Goal: Task Accomplishment & Management: Use online tool/utility

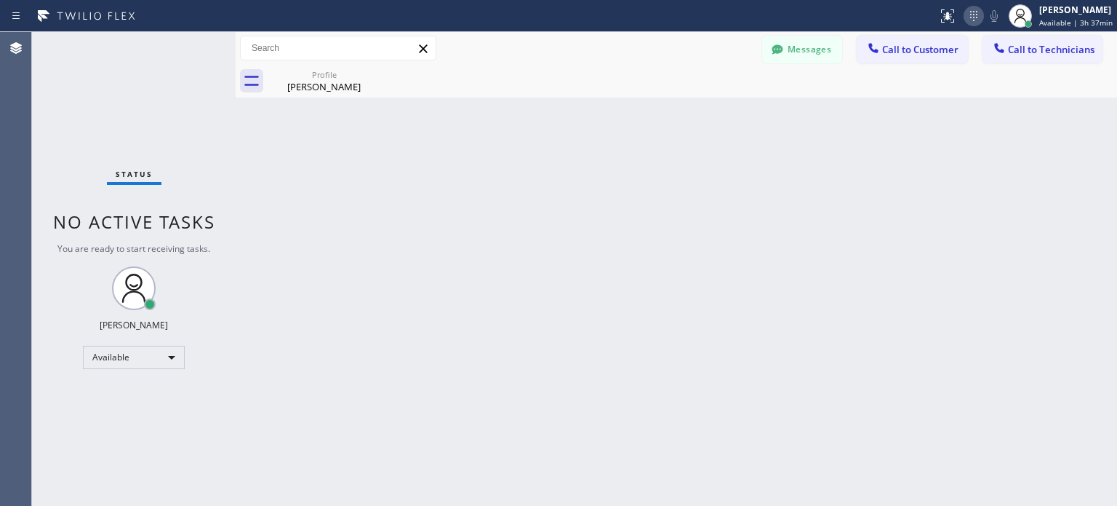
click at [968, 23] on icon at bounding box center [973, 15] width 17 height 17
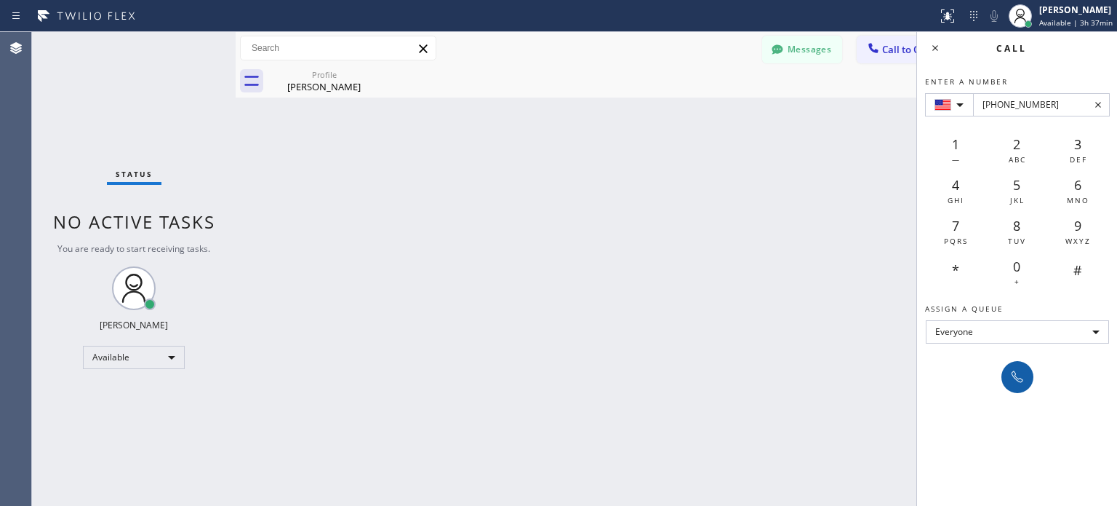
type input "[PHONE_NUMBER]"
drag, startPoint x: 1024, startPoint y: 369, endPoint x: 650, endPoint y: 20, distance: 512.1
click at [1024, 368] on icon at bounding box center [1017, 376] width 17 height 17
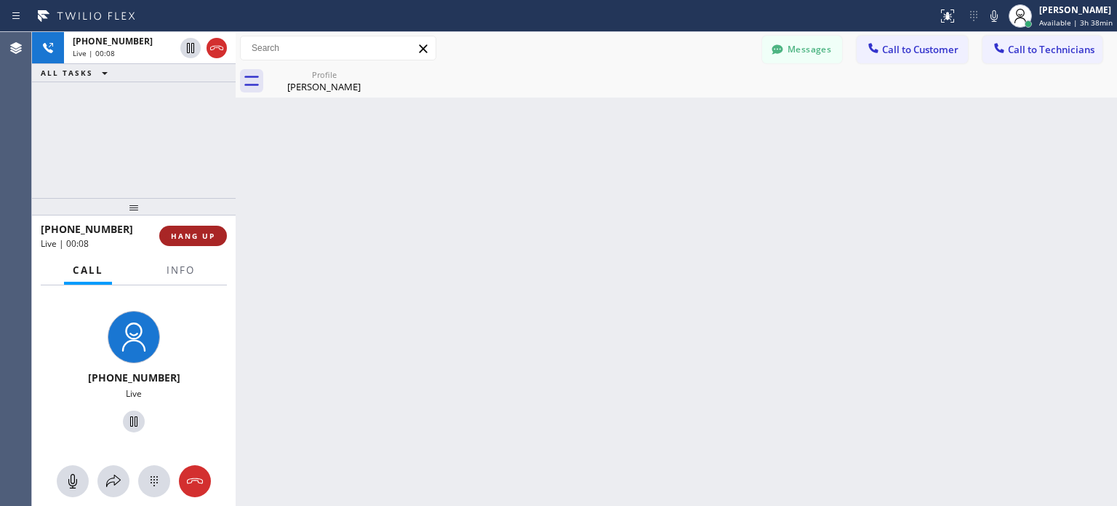
click at [212, 242] on button "HANG UP" at bounding box center [193, 236] width 68 height 20
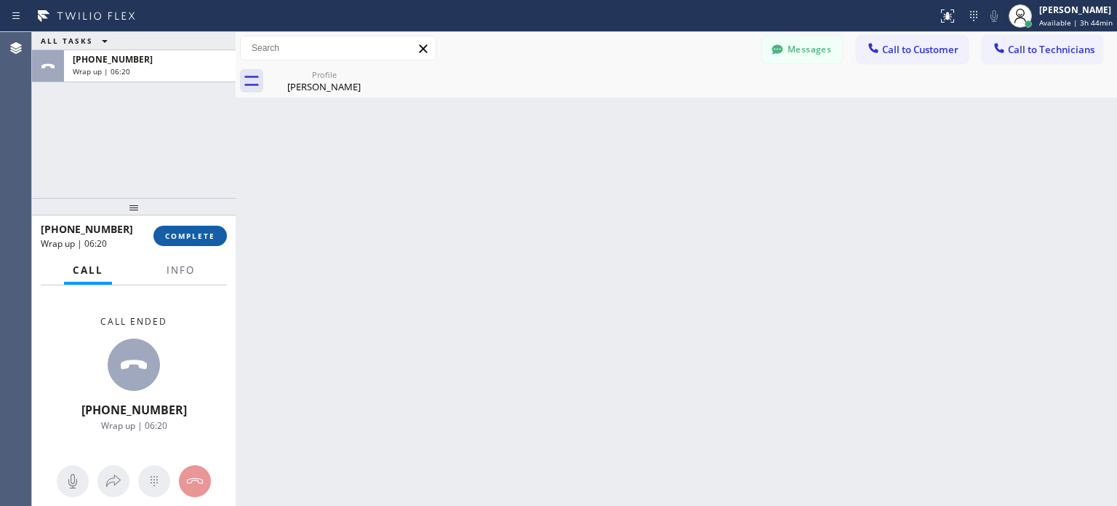
click at [200, 235] on span "COMPLETE" at bounding box center [190, 236] width 50 height 10
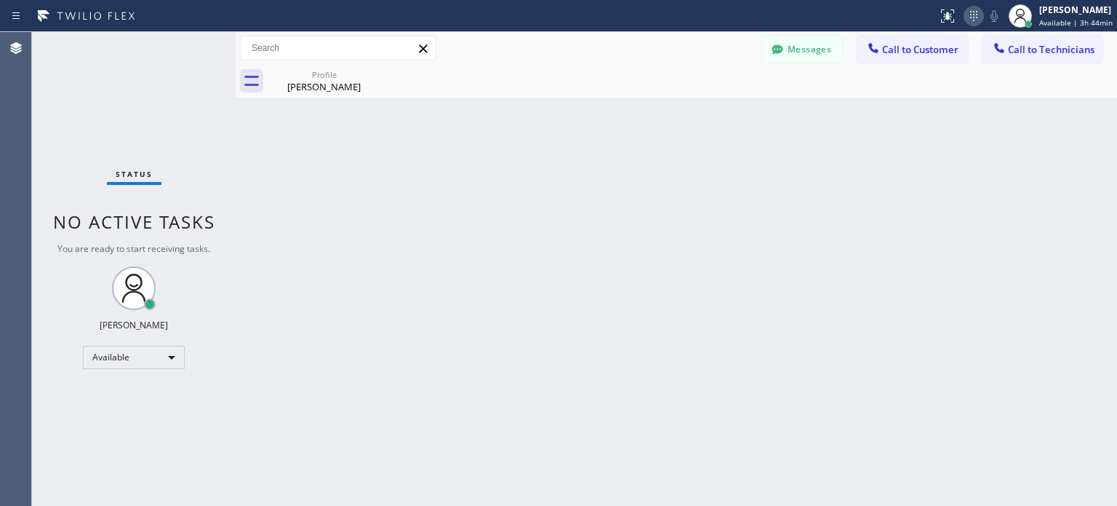
click at [978, 9] on icon at bounding box center [973, 15] width 17 height 17
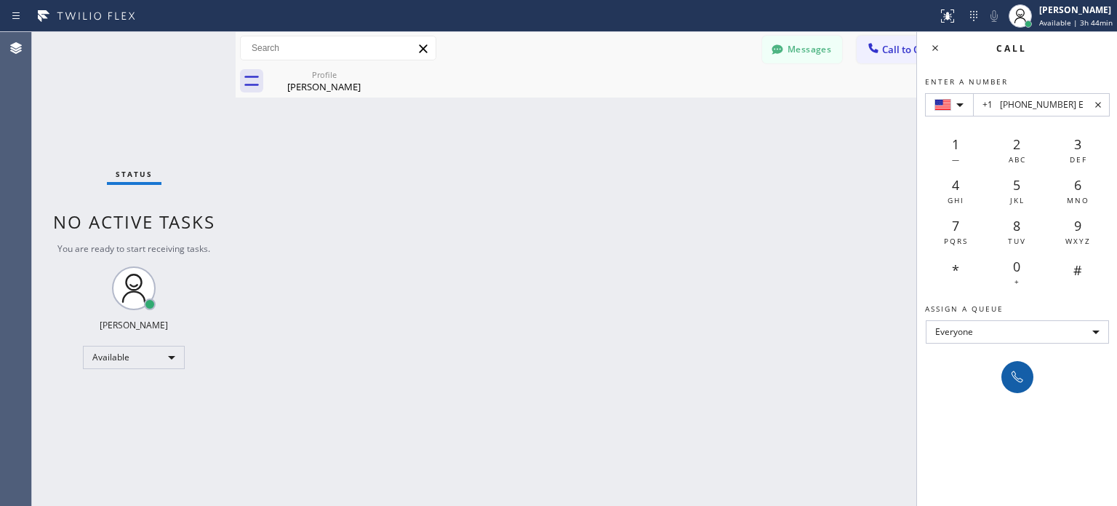
type input "+1 [PHONE_NUMBER] E"
click at [1018, 378] on icon at bounding box center [1017, 376] width 17 height 17
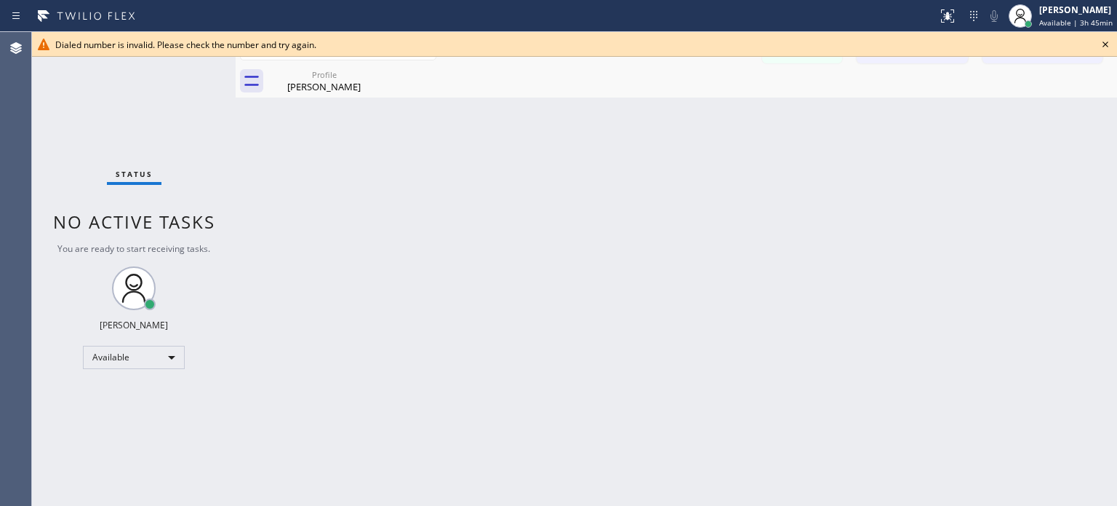
click at [1101, 44] on icon at bounding box center [1105, 44] width 17 height 17
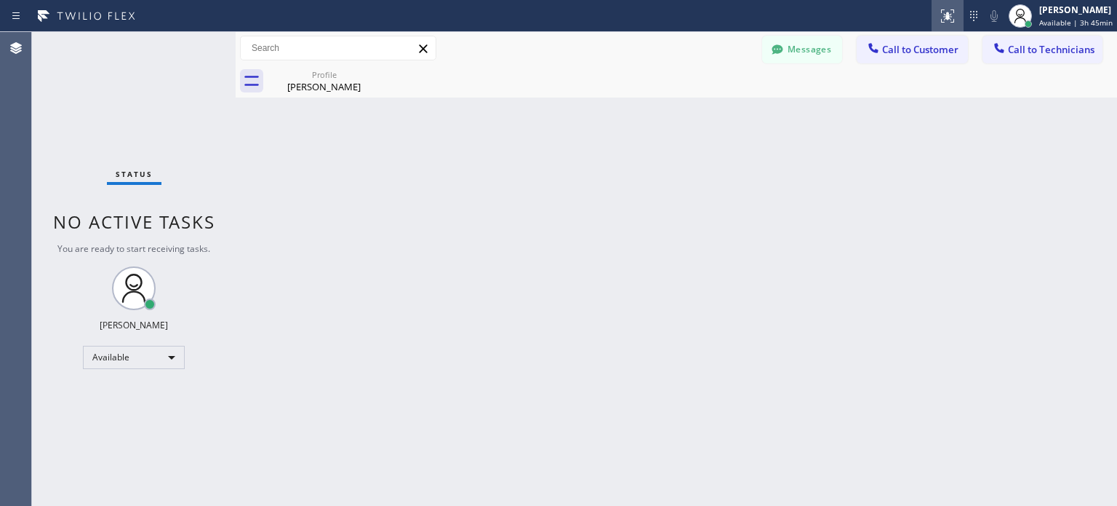
click at [957, 9] on div at bounding box center [948, 15] width 32 height 17
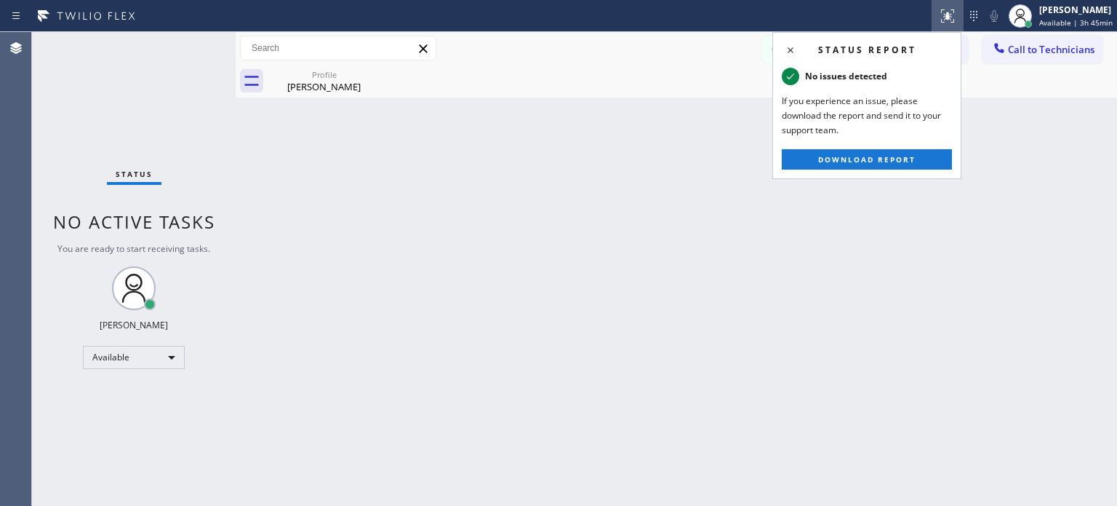
drag, startPoint x: 912, startPoint y: 252, endPoint x: 926, endPoint y: 234, distance: 22.8
click at [913, 252] on div "Back to Dashboard Change Sender ID Customers Technicians SM [PERSON_NAME] Ms [D…" at bounding box center [677, 269] width 882 height 474
drag, startPoint x: 787, startPoint y: 45, endPoint x: 932, endPoint y: 1, distance: 151.4
click at [789, 45] on icon at bounding box center [790, 49] width 17 height 17
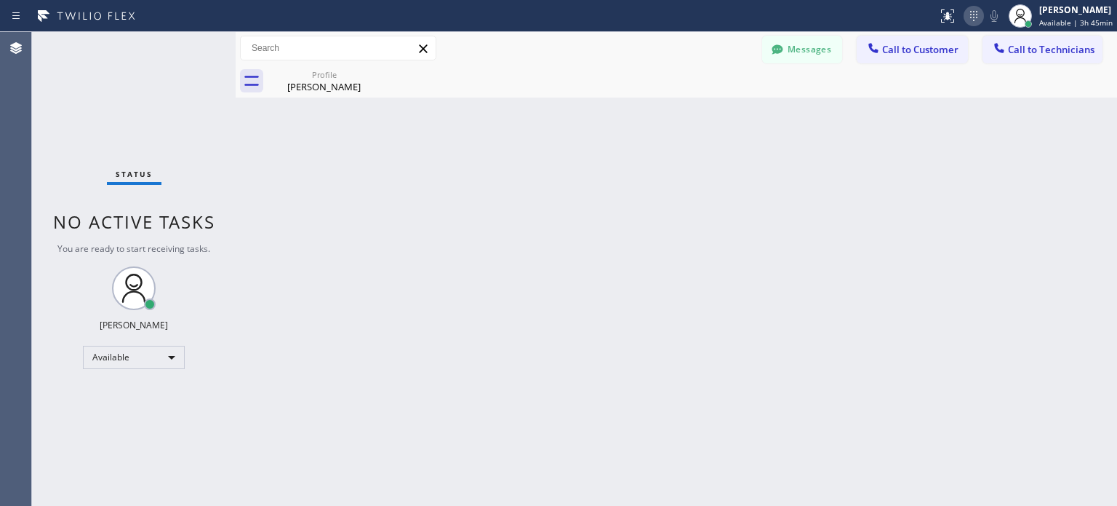
click at [972, 11] on icon at bounding box center [973, 16] width 7 height 10
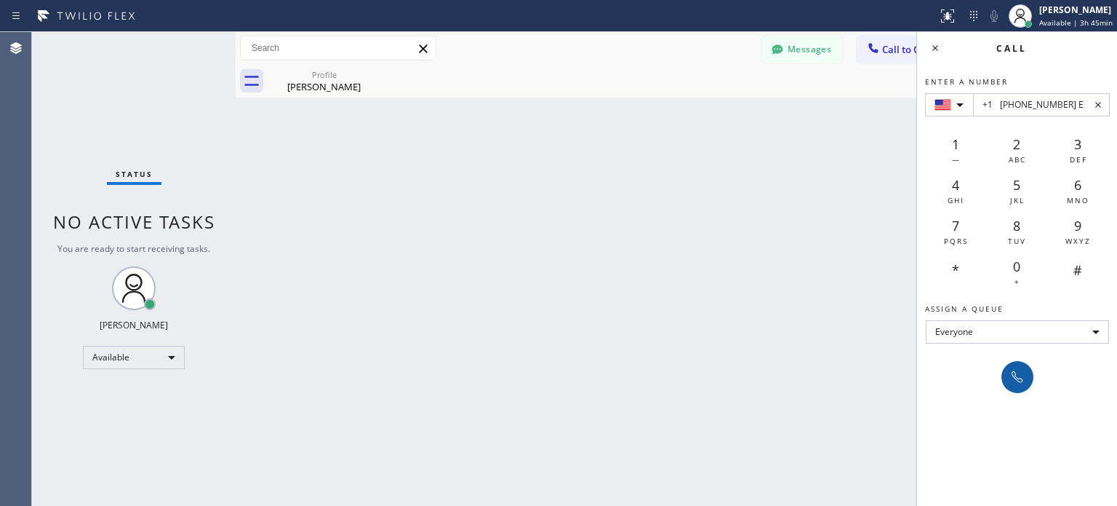
type input "+1 [PHONE_NUMBER] E"
click at [1013, 383] on icon at bounding box center [1017, 376] width 17 height 17
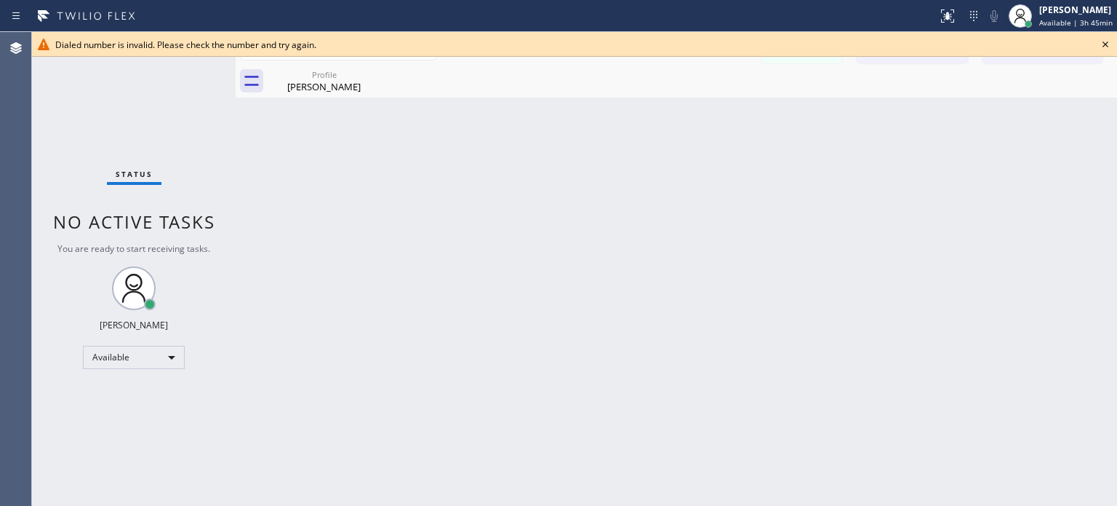
click at [1099, 43] on icon at bounding box center [1105, 44] width 17 height 17
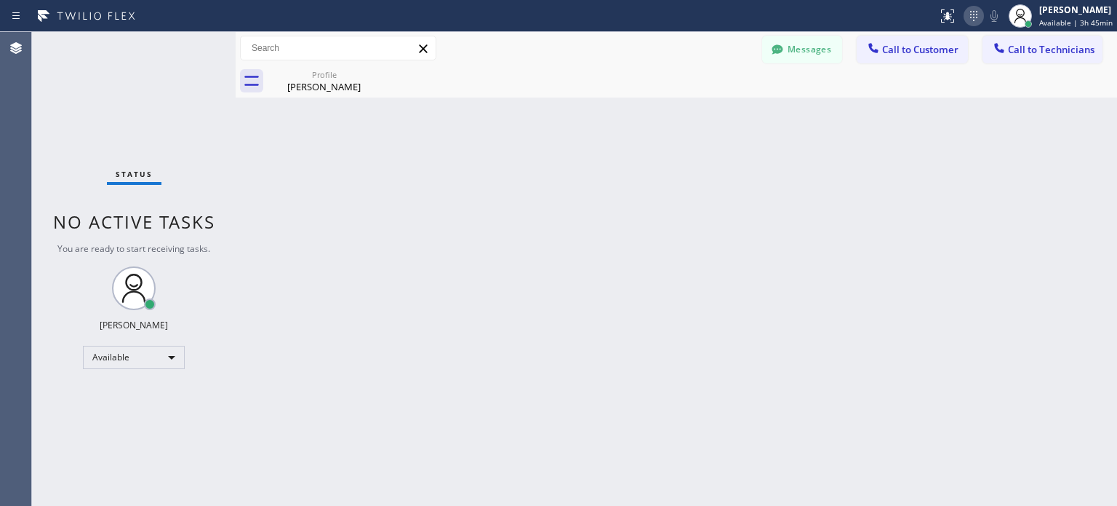
click at [981, 9] on div at bounding box center [974, 15] width 20 height 17
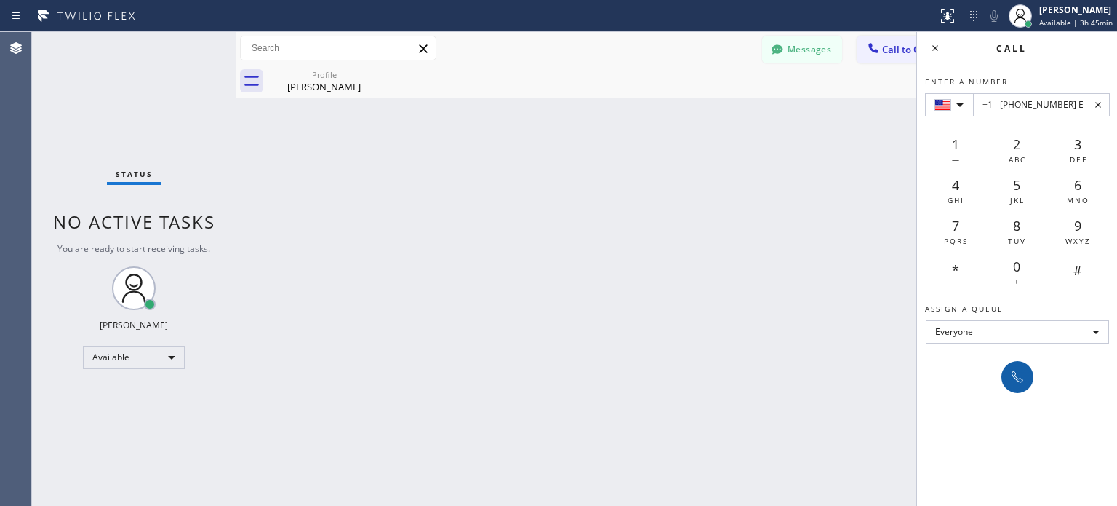
type input "+1 [PHONE_NUMBER] E"
click at [1021, 373] on icon at bounding box center [1017, 376] width 17 height 17
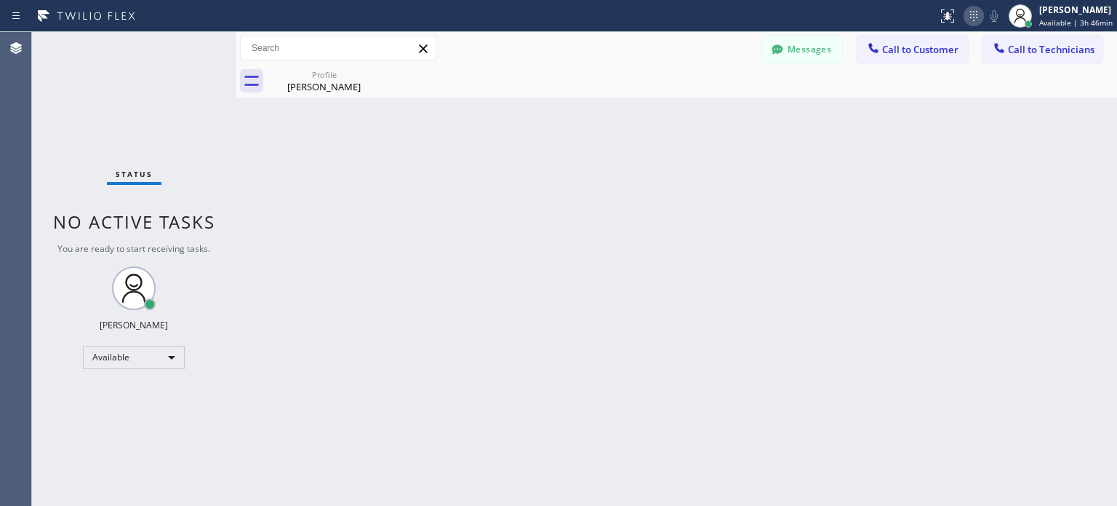
click at [978, 18] on icon at bounding box center [973, 15] width 17 height 17
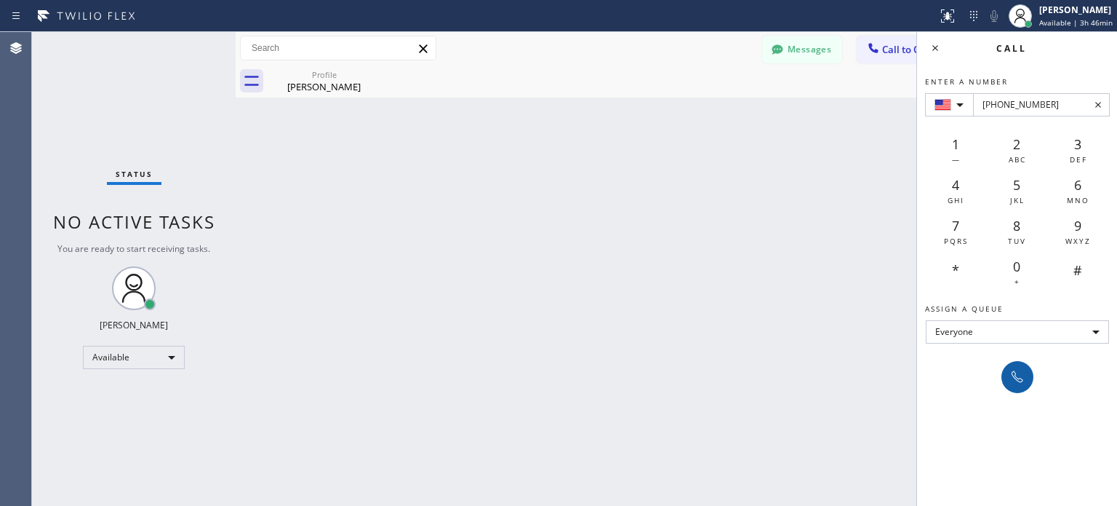
type input "+1(480) 600-7255"
click at [1009, 368] on icon at bounding box center [1017, 376] width 17 height 17
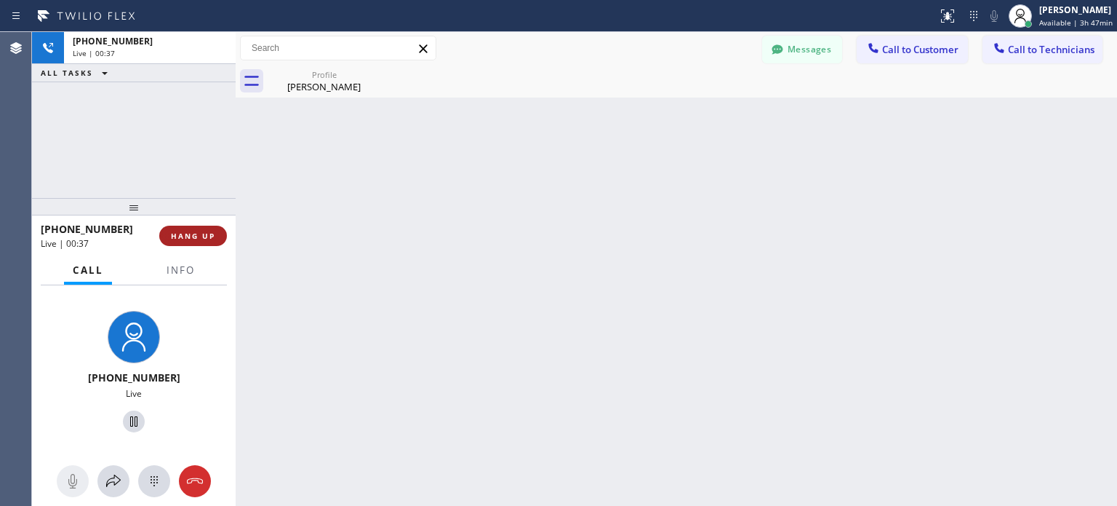
click at [206, 232] on span "HANG UP" at bounding box center [193, 236] width 44 height 10
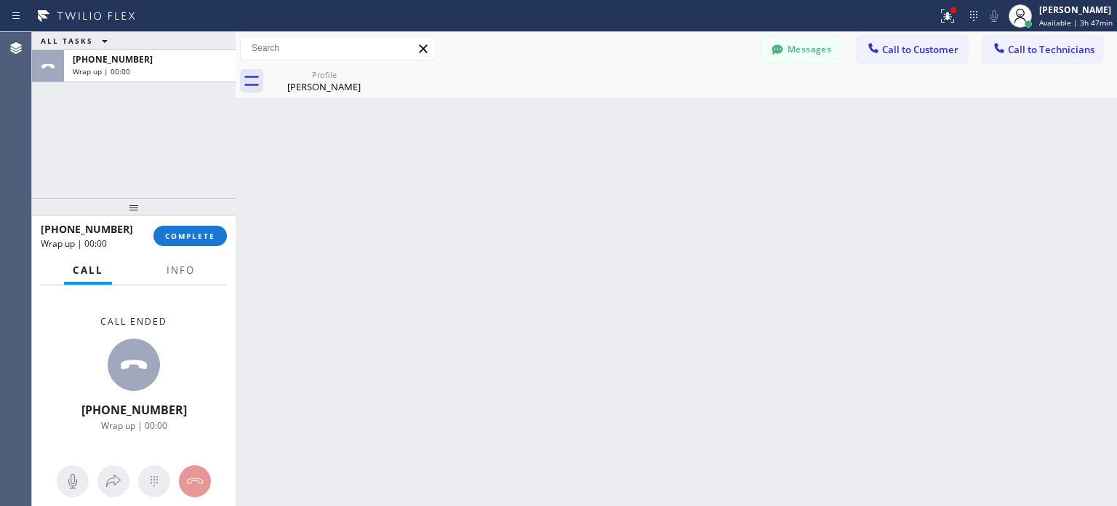
click at [195, 224] on div "+14806007255 Wrap up | 00:00 COMPLETE" at bounding box center [134, 236] width 186 height 38
click at [200, 241] on button "COMPLETE" at bounding box center [189, 236] width 73 height 20
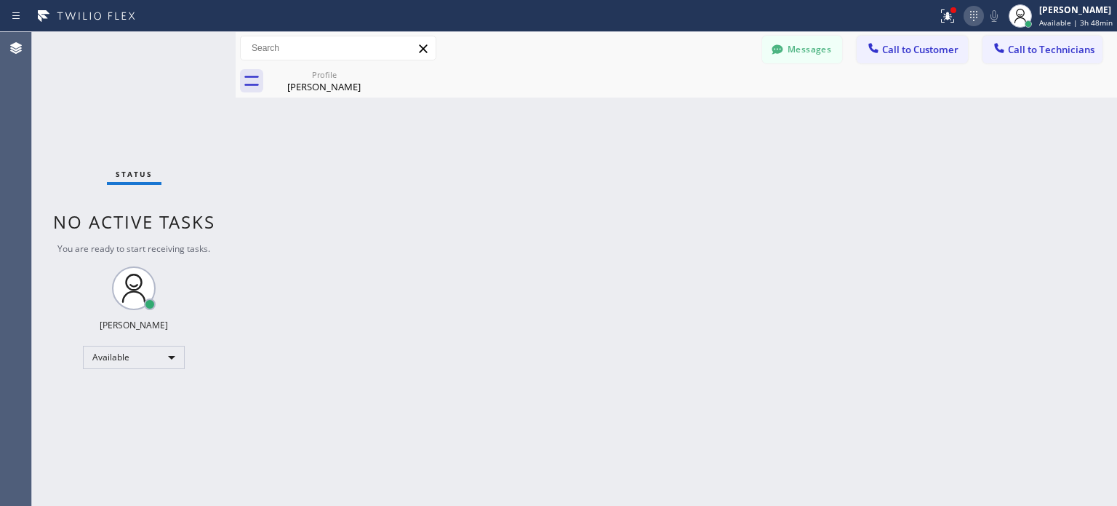
click at [970, 17] on icon at bounding box center [973, 15] width 17 height 17
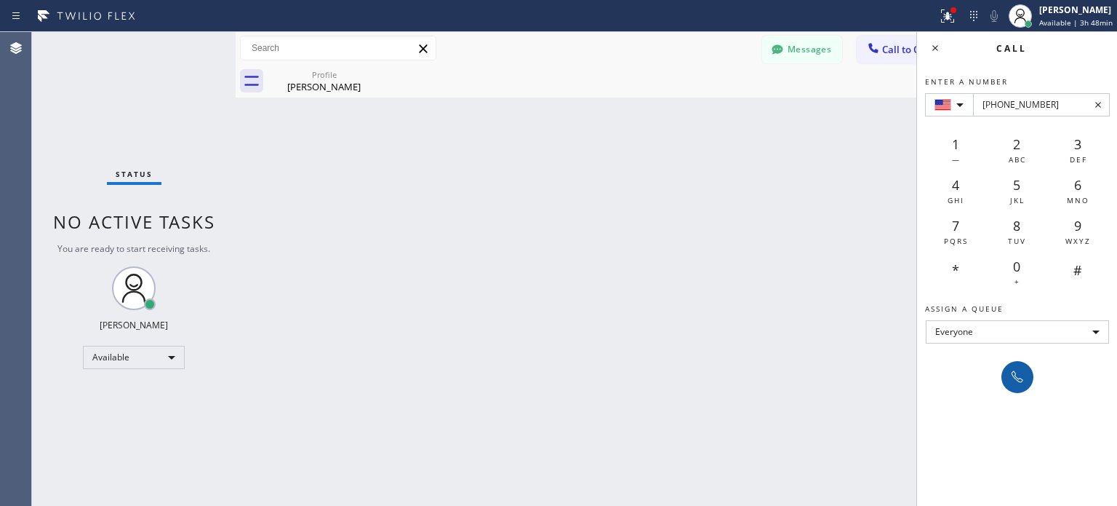
type input "+1(425) 478-0955"
click at [1019, 380] on icon at bounding box center [1017, 376] width 17 height 17
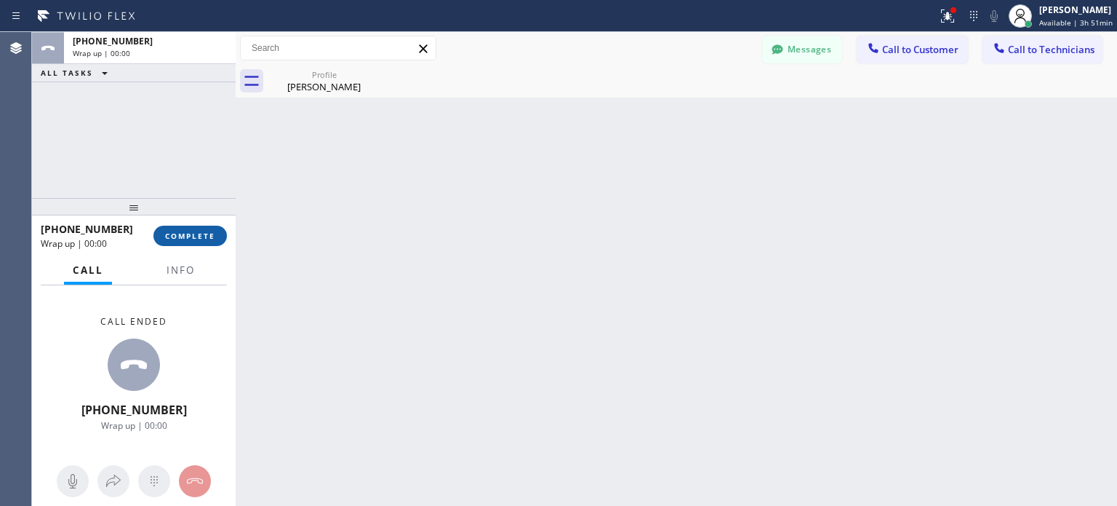
click at [197, 242] on button "COMPLETE" at bounding box center [189, 236] width 73 height 20
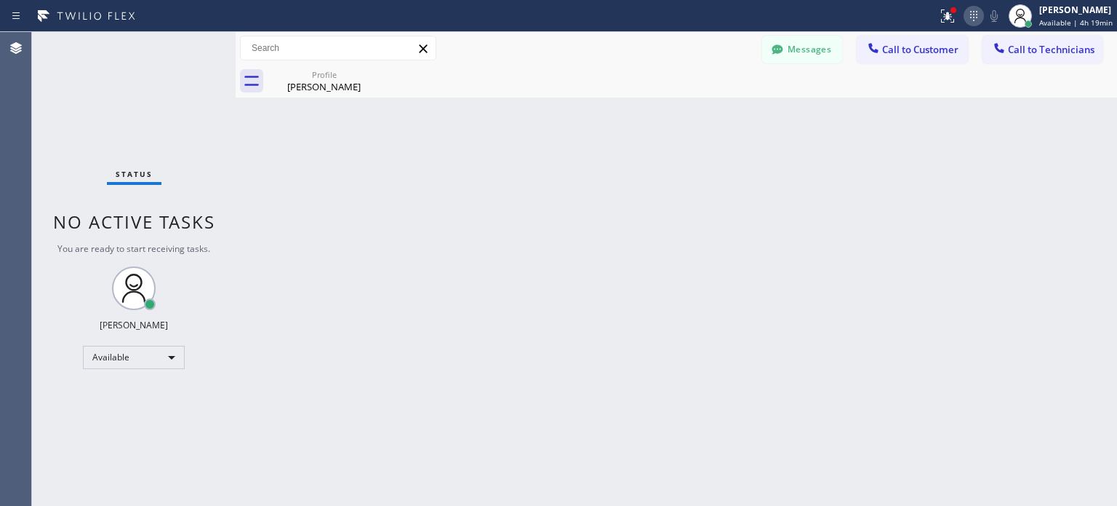
click at [967, 11] on icon at bounding box center [973, 15] width 17 height 17
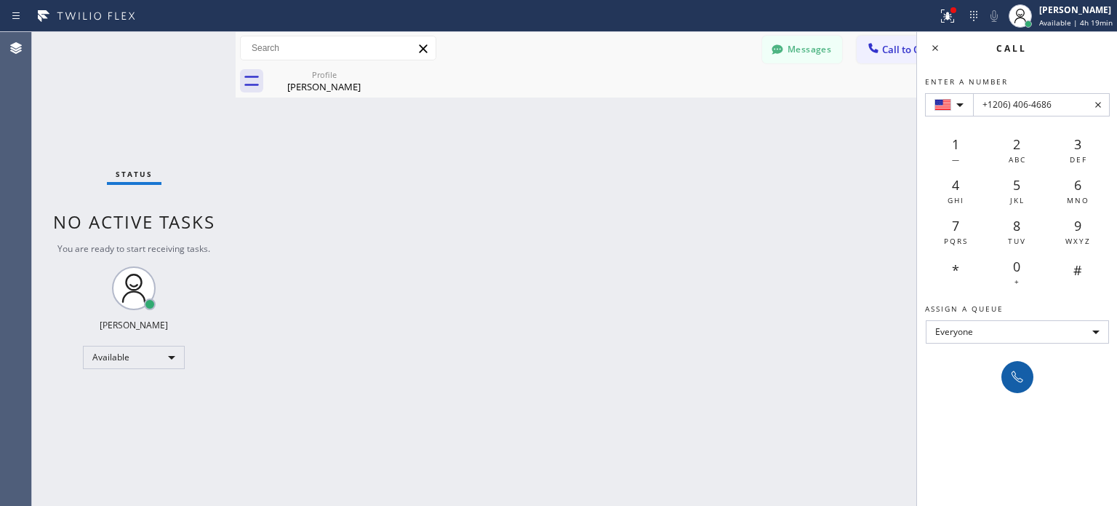
type input "+1206) 406-4686"
click at [1021, 372] on icon at bounding box center [1017, 376] width 17 height 17
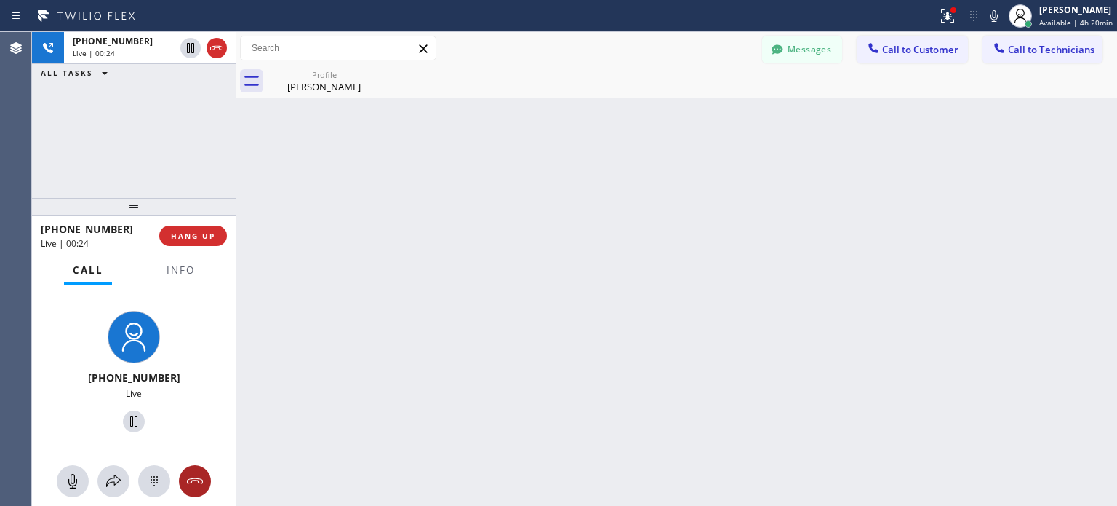
click at [196, 482] on icon at bounding box center [194, 480] width 17 height 17
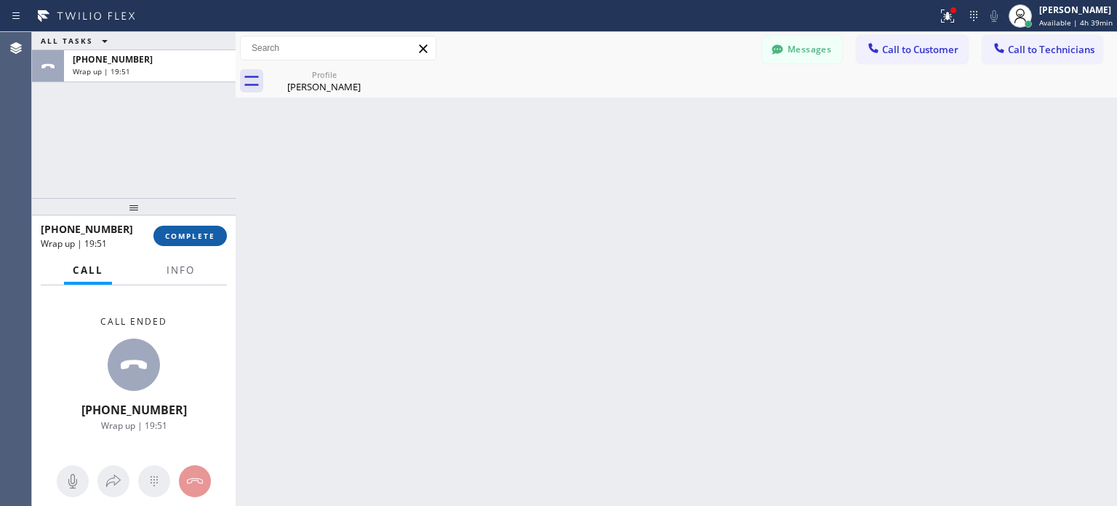
click at [183, 231] on span "COMPLETE" at bounding box center [190, 236] width 50 height 10
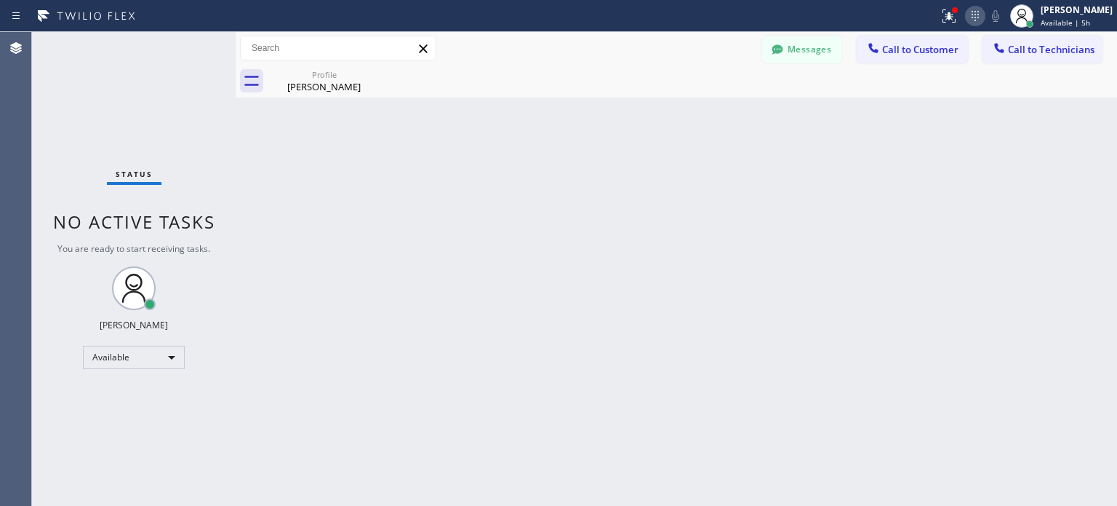
click at [973, 20] on icon at bounding box center [975, 15] width 17 height 17
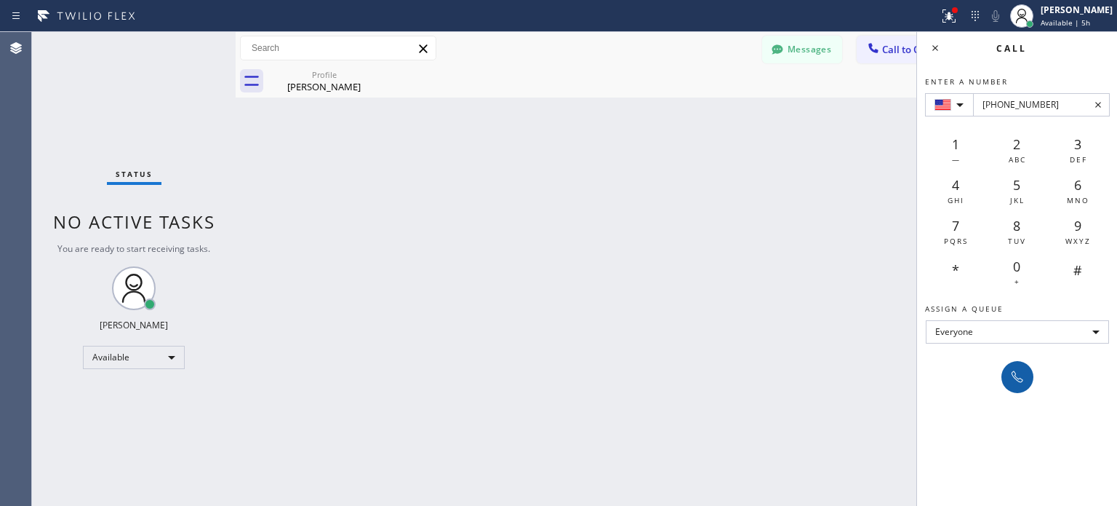
type input "+1(509) 972-7744"
click at [1013, 378] on icon at bounding box center [1017, 376] width 17 height 17
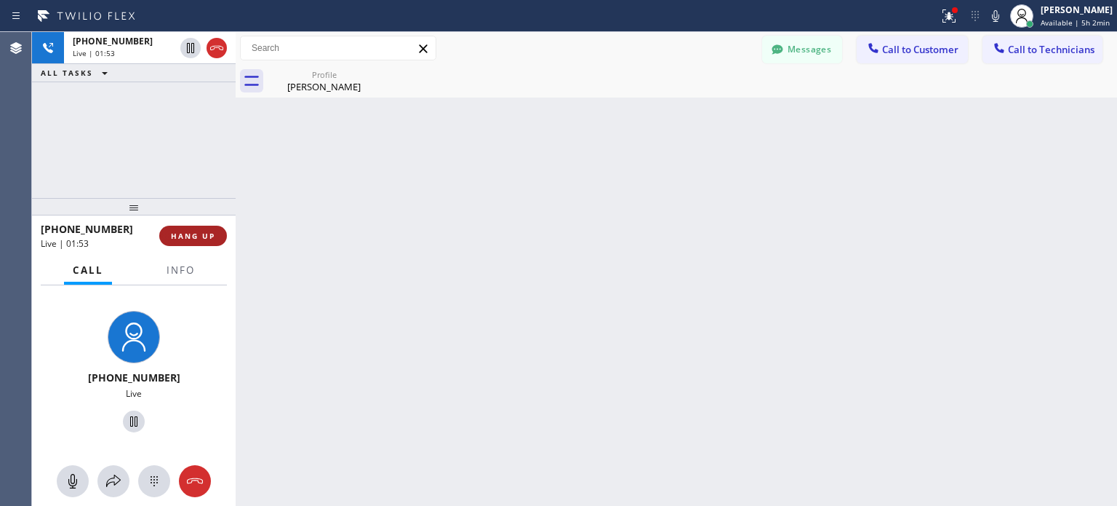
click at [211, 236] on span "HANG UP" at bounding box center [193, 236] width 44 height 10
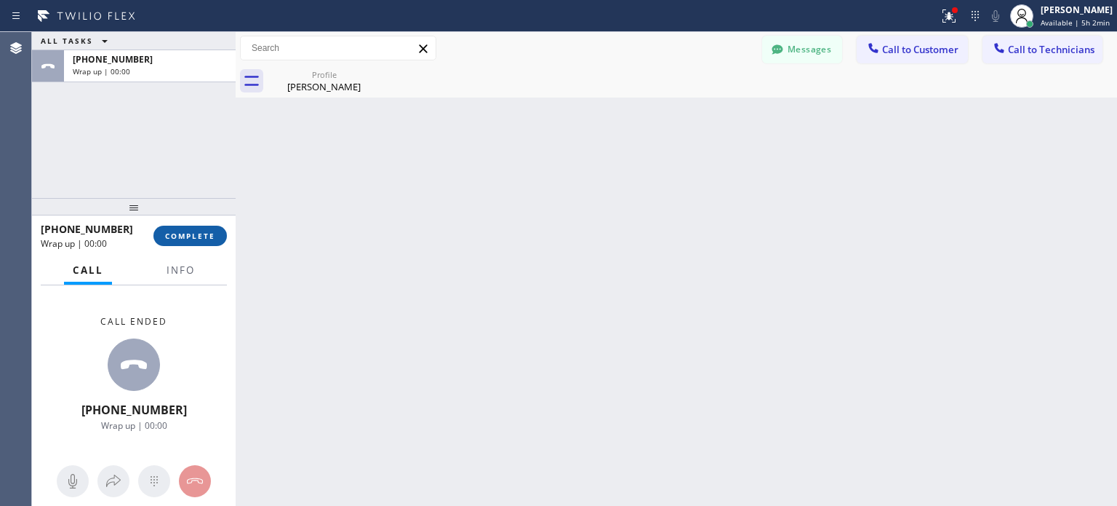
click at [211, 236] on span "COMPLETE" at bounding box center [190, 236] width 50 height 10
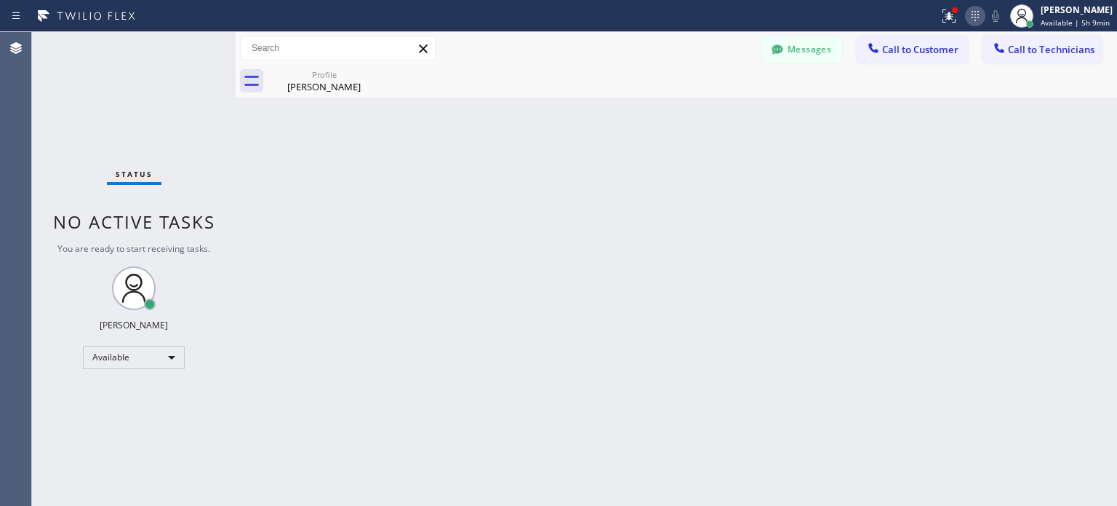
click at [974, 20] on icon at bounding box center [975, 15] width 17 height 17
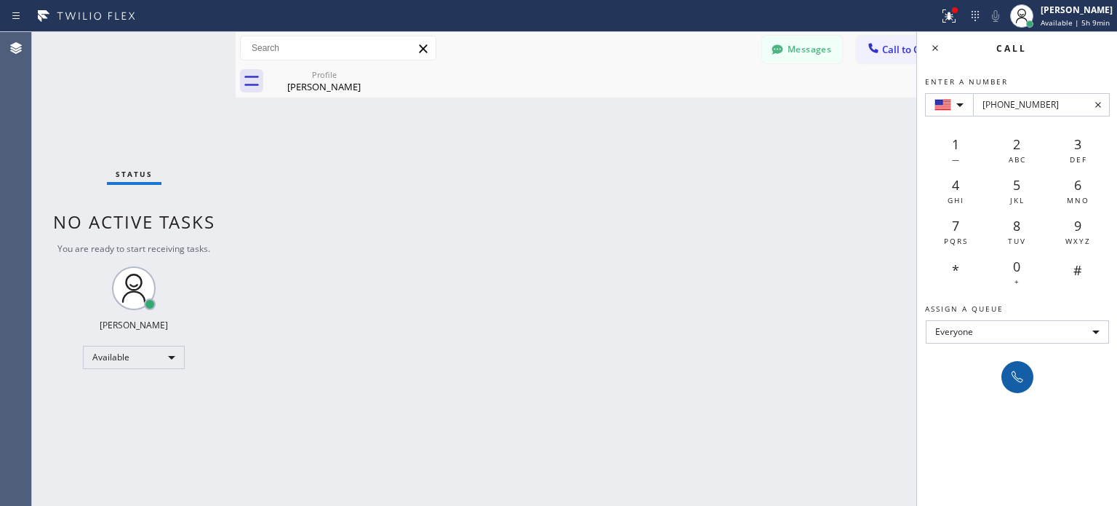
type input "[PHONE_NUMBER]"
click at [1009, 380] on icon at bounding box center [1017, 376] width 17 height 17
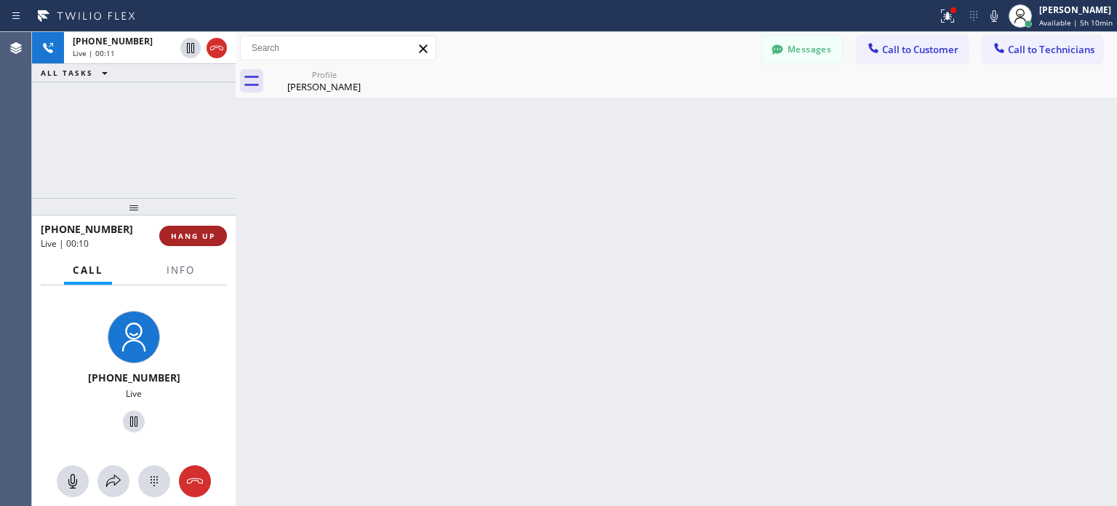
click at [216, 241] on button "HANG UP" at bounding box center [193, 236] width 68 height 20
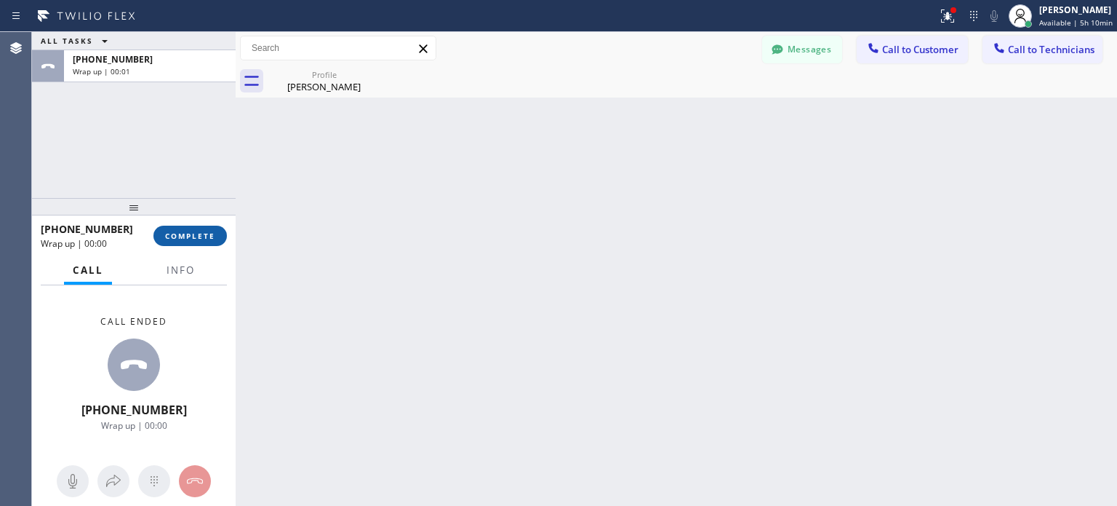
click at [216, 239] on button "COMPLETE" at bounding box center [189, 236] width 73 height 20
